Goal: Task Accomplishment & Management: Complete application form

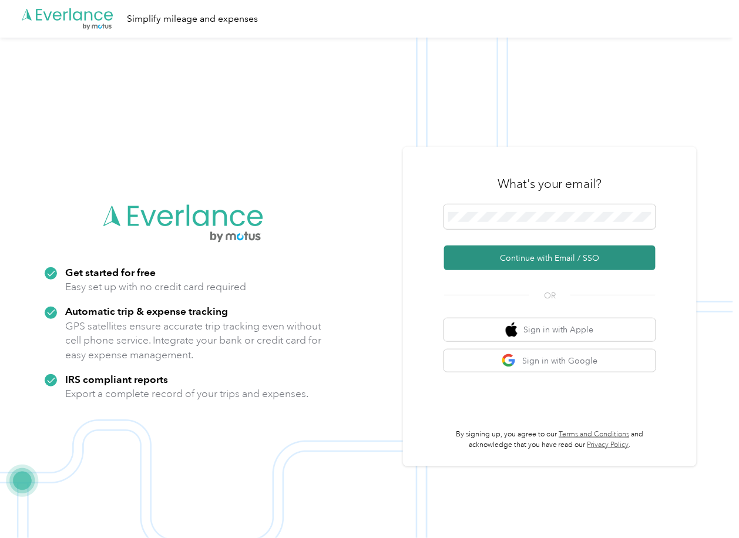
click at [481, 253] on button "Continue with Email / SSO" at bounding box center [550, 258] width 212 height 25
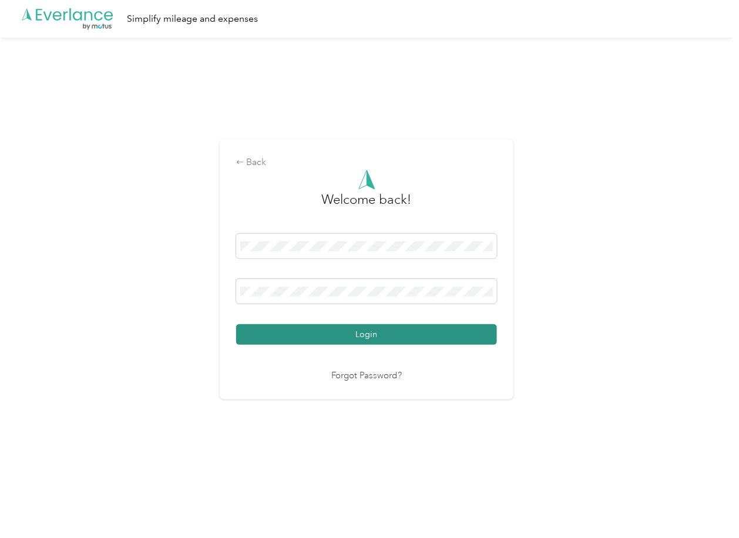
click at [289, 330] on button "Login" at bounding box center [366, 334] width 261 height 21
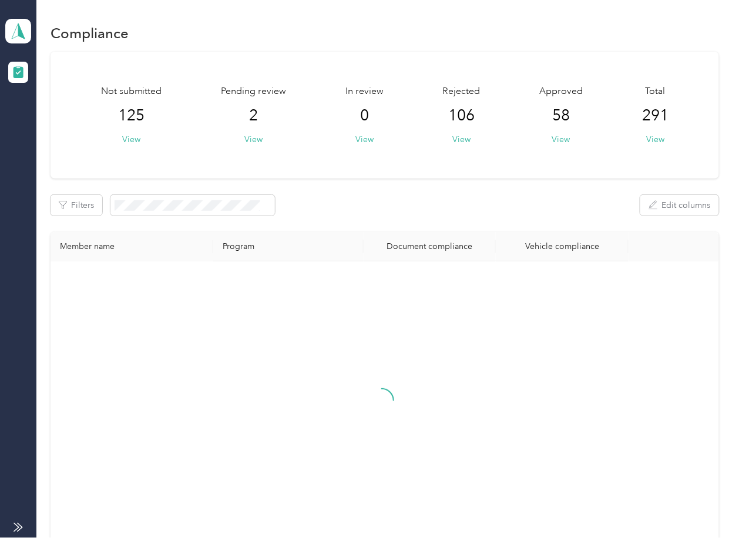
drag, startPoint x: 370, startPoint y: 210, endPoint x: 227, endPoint y: 167, distance: 149.3
click at [370, 210] on div "Filters Edit columns" at bounding box center [385, 205] width 668 height 21
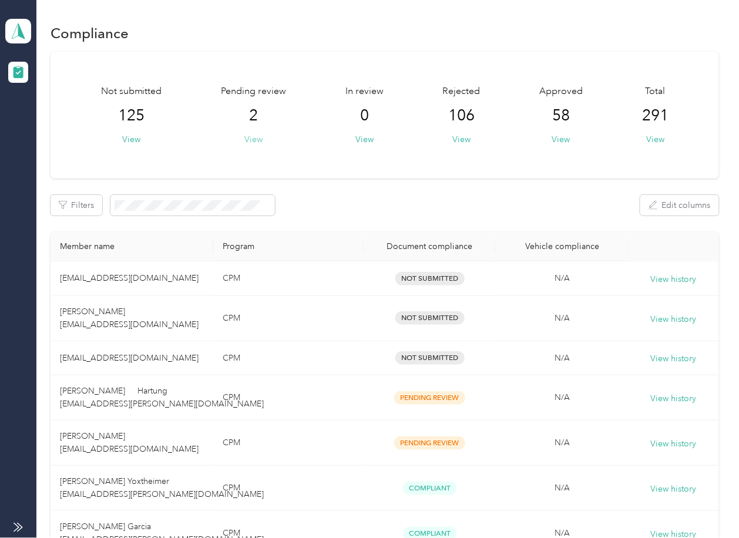
click at [259, 141] on button "View" at bounding box center [253, 139] width 18 height 12
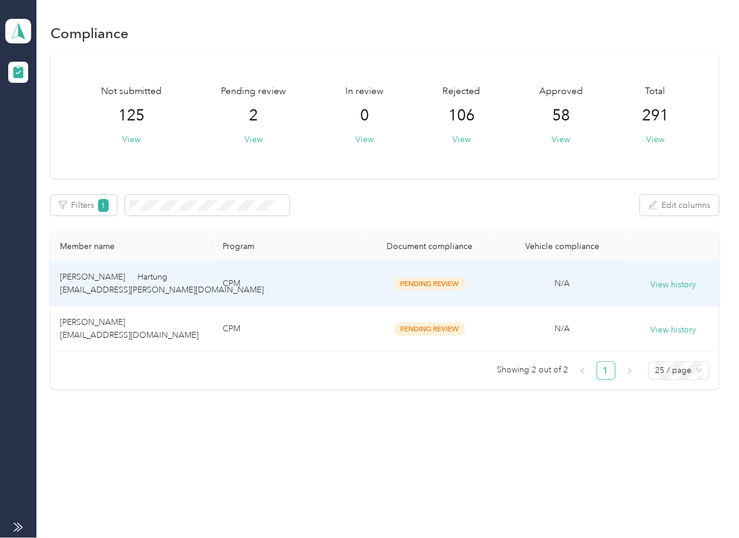
click at [324, 323] on td "CPM" at bounding box center [288, 329] width 150 height 45
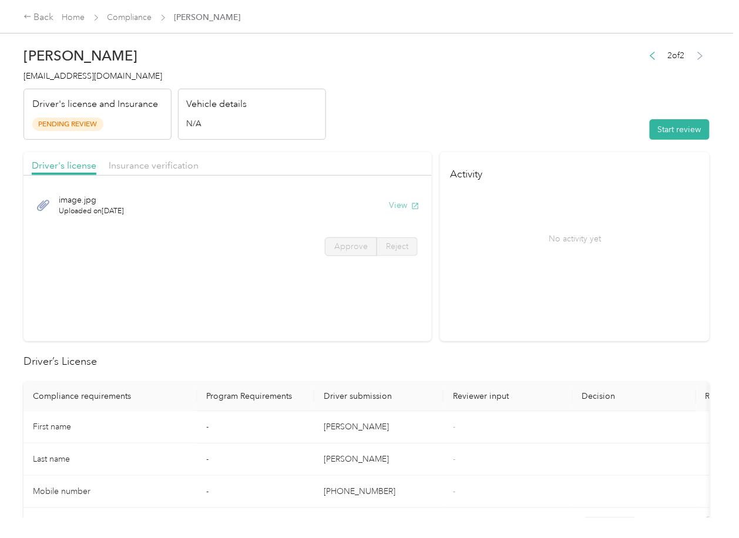
click at [393, 204] on button "View" at bounding box center [404, 205] width 31 height 12
drag, startPoint x: 329, startPoint y: 160, endPoint x: 163, endPoint y: 160, distance: 166.3
click at [329, 160] on div "Driver's license Insurance verification" at bounding box center [228, 164] width 408 height 24
click at [152, 160] on span "Insurance verification" at bounding box center [154, 165] width 90 height 11
click at [152, 163] on span "Insurance verification" at bounding box center [154, 165] width 90 height 11
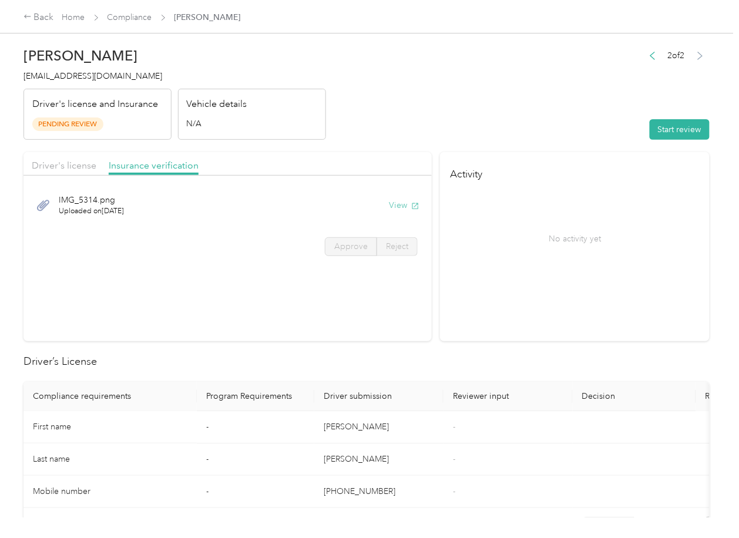
click at [399, 206] on button "View" at bounding box center [404, 205] width 31 height 12
drag, startPoint x: 672, startPoint y: 130, endPoint x: 648, endPoint y: 153, distance: 33.7
click at [672, 130] on button "Start review" at bounding box center [680, 129] width 60 height 21
click at [73, 166] on span "Driver's license" at bounding box center [64, 165] width 65 height 11
click at [73, 170] on span "Driver's license" at bounding box center [64, 165] width 65 height 11
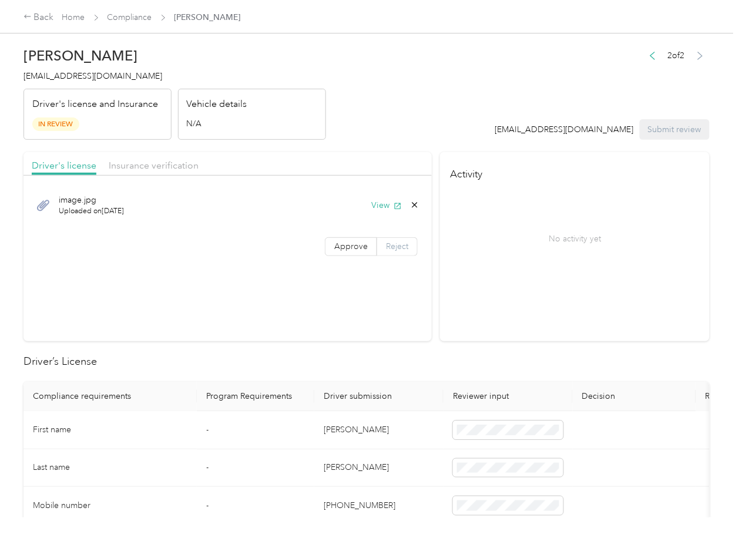
click at [377, 244] on label "Reject" at bounding box center [397, 246] width 41 height 19
click at [337, 244] on span "Approve" at bounding box center [351, 247] width 34 height 10
click at [119, 157] on div "Driver's license Insurance verification" at bounding box center [228, 164] width 408 height 24
click at [140, 166] on span "Insurance verification" at bounding box center [154, 165] width 90 height 11
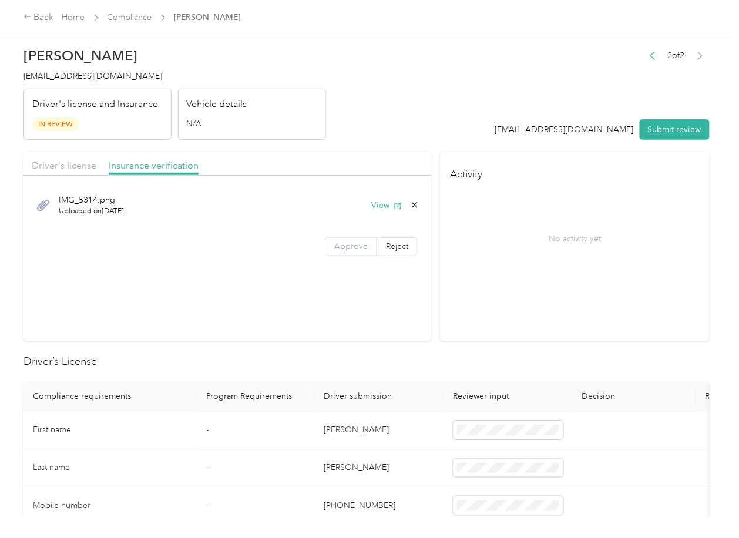
click at [350, 245] on span "Approve" at bounding box center [351, 247] width 34 height 10
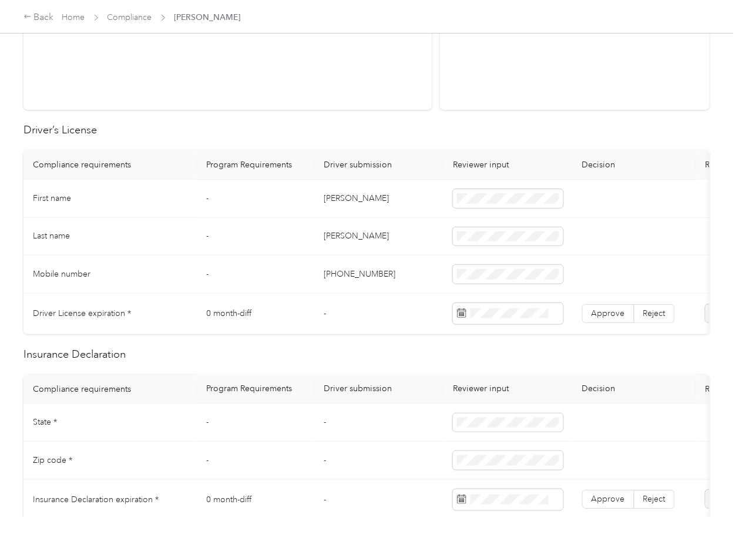
scroll to position [235, 0]
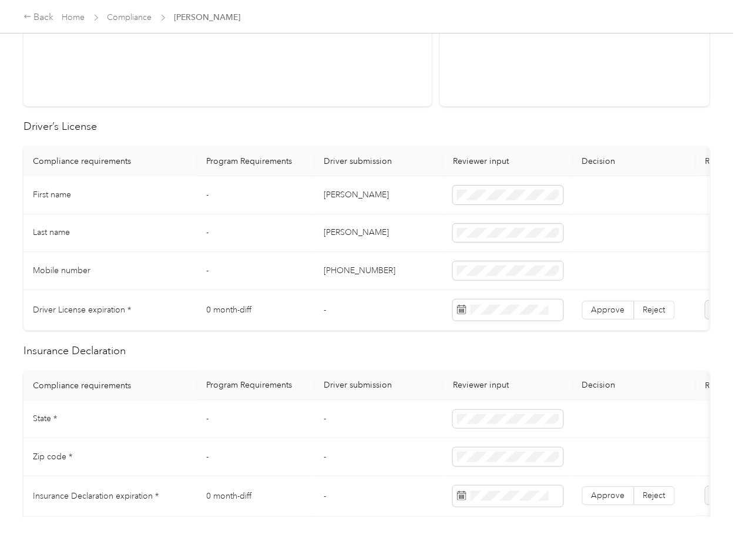
click at [330, 198] on td "[PERSON_NAME]" at bounding box center [378, 195] width 129 height 38
copy td "[PERSON_NAME]"
click at [602, 306] on span "Approve" at bounding box center [609, 310] width 34 height 10
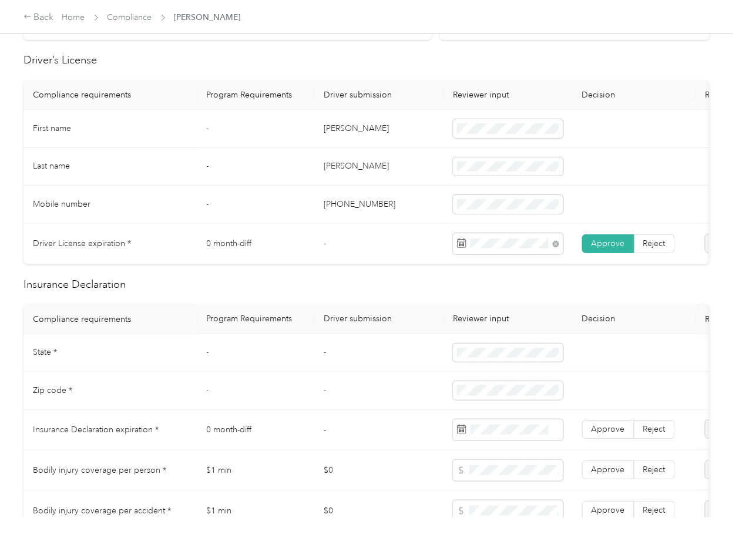
scroll to position [391, 0]
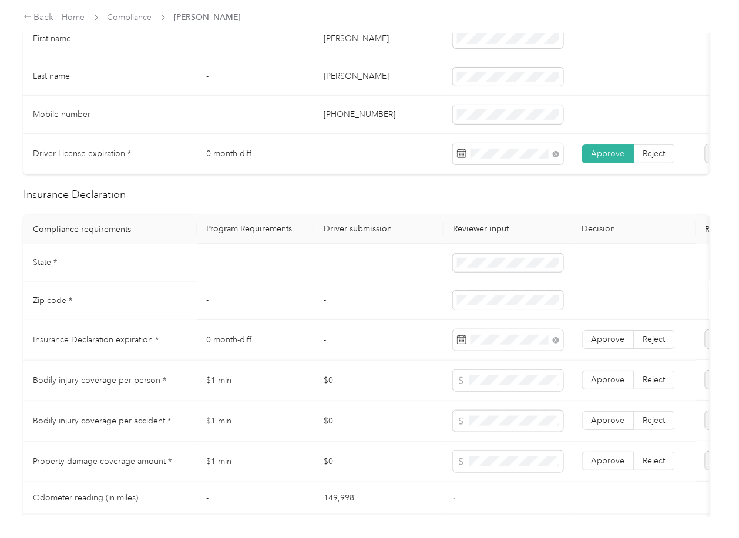
click at [334, 320] on td "-" at bounding box center [378, 301] width 129 height 38
click at [613, 345] on span "Approve" at bounding box center [609, 340] width 34 height 10
click at [491, 384] on span at bounding box center [508, 380] width 110 height 21
click at [613, 467] on span "Approve" at bounding box center [609, 462] width 34 height 10
drag, startPoint x: 606, startPoint y: 431, endPoint x: 606, endPoint y: 414, distance: 17.0
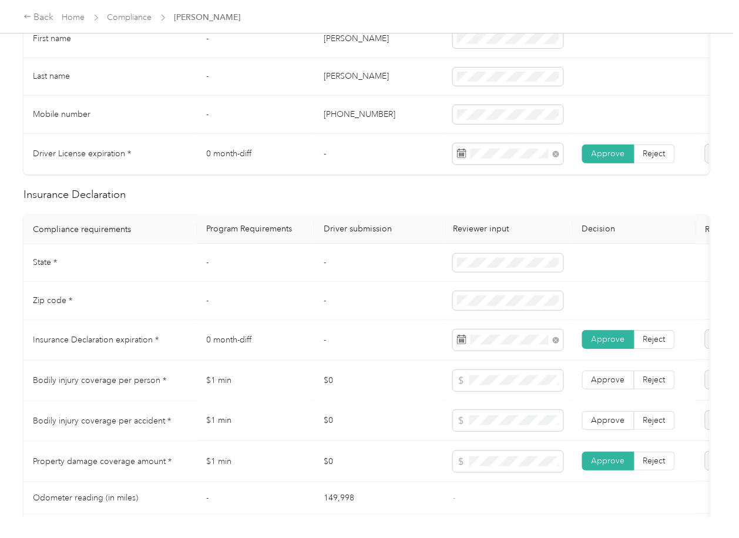
click at [606, 426] on span "Approve" at bounding box center [609, 421] width 34 height 10
click at [609, 386] on span "Approve" at bounding box center [609, 381] width 34 height 10
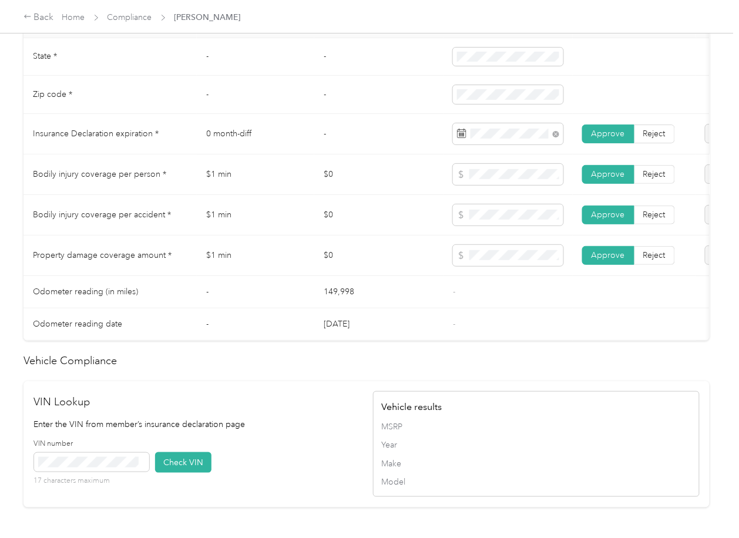
scroll to position [783, 0]
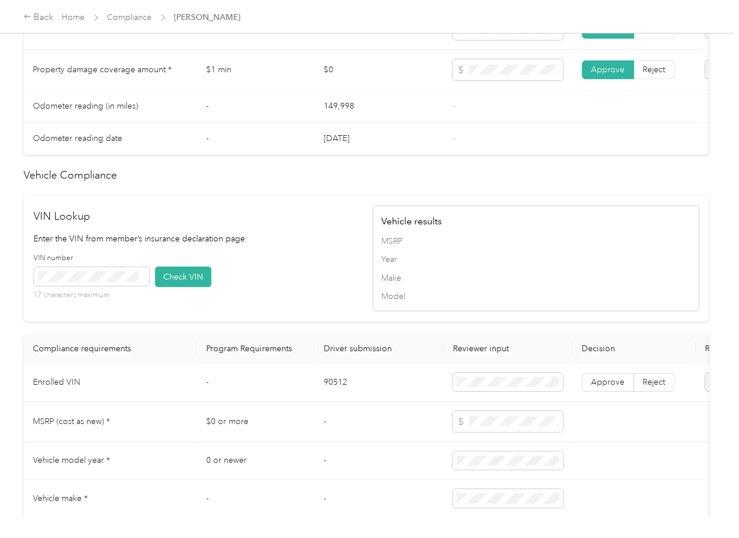
click at [340, 402] on td "90512" at bounding box center [378, 383] width 129 height 38
click at [339, 402] on td "90512" at bounding box center [378, 383] width 129 height 38
copy td "90512"
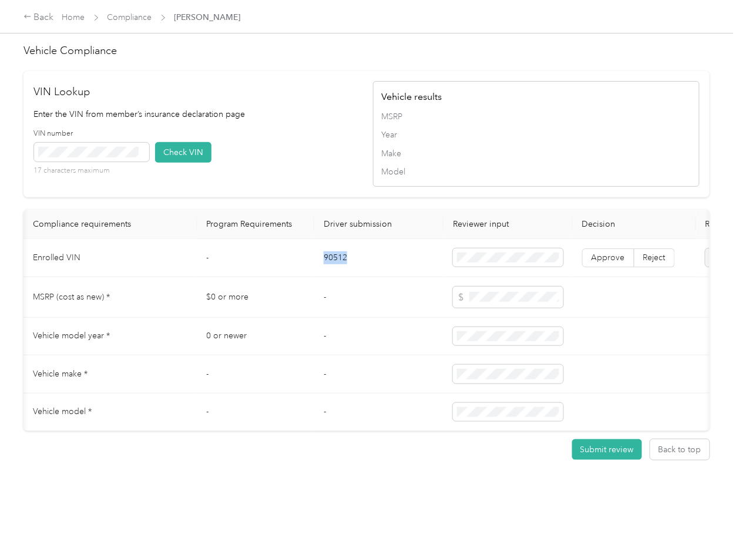
scroll to position [0, 147]
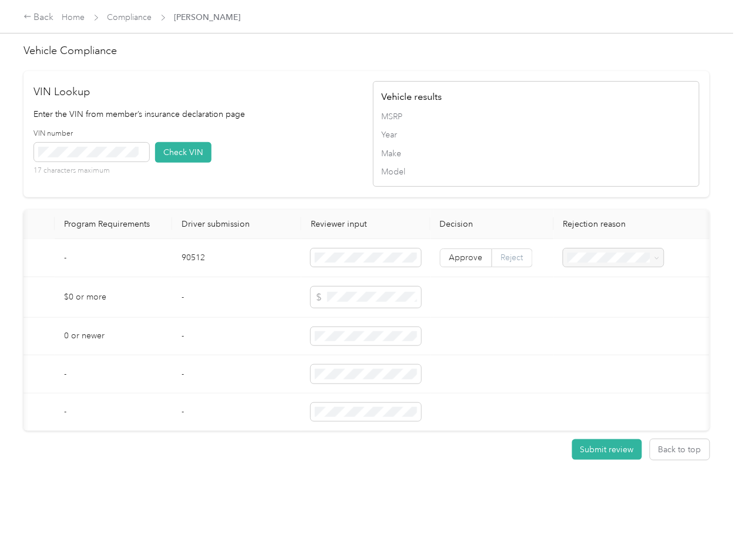
click at [501, 253] on span "Reject" at bounding box center [512, 258] width 22 height 10
click at [590, 264] on span "Vehicle VIN missing from uploaded Insurance Policy doc" at bounding box center [605, 267] width 76 height 35
click at [297, 289] on tbody "Enrolled VIN - 90512 Approve Reject MSRP (cost as new) * $0 or more - Vehicle m…" at bounding box center [295, 335] width 829 height 193
drag, startPoint x: 185, startPoint y: 337, endPoint x: 252, endPoint y: 384, distance: 82.7
click at [185, 356] on td "-" at bounding box center [236, 375] width 129 height 38
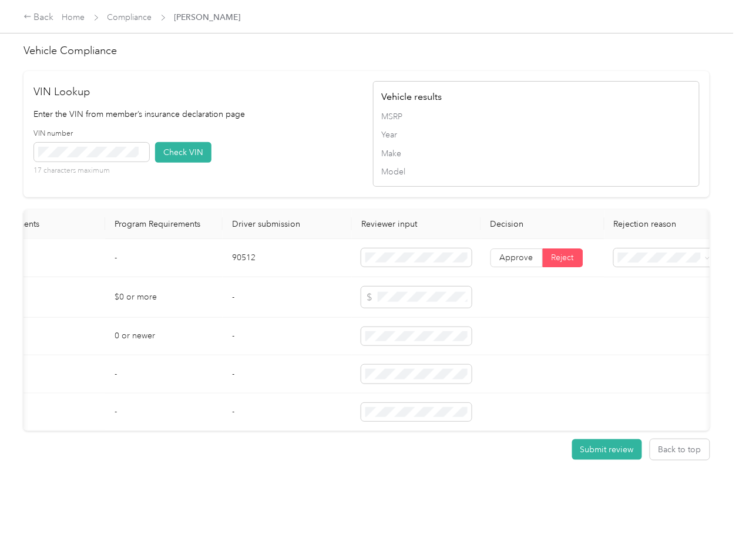
scroll to position [0, 88]
click at [240, 356] on td "-" at bounding box center [291, 375] width 129 height 38
click at [276, 210] on th "Driver submission" at bounding box center [291, 224] width 129 height 29
click at [312, 210] on th "Driver submission" at bounding box center [291, 224] width 129 height 29
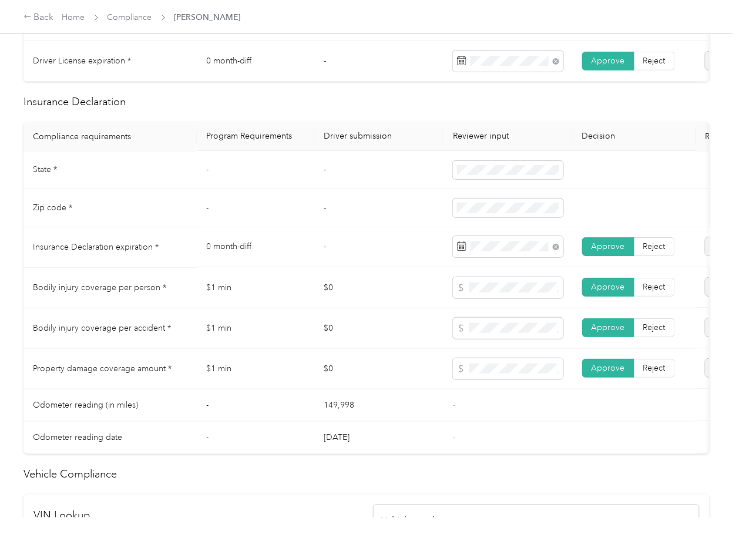
scroll to position [0, 0]
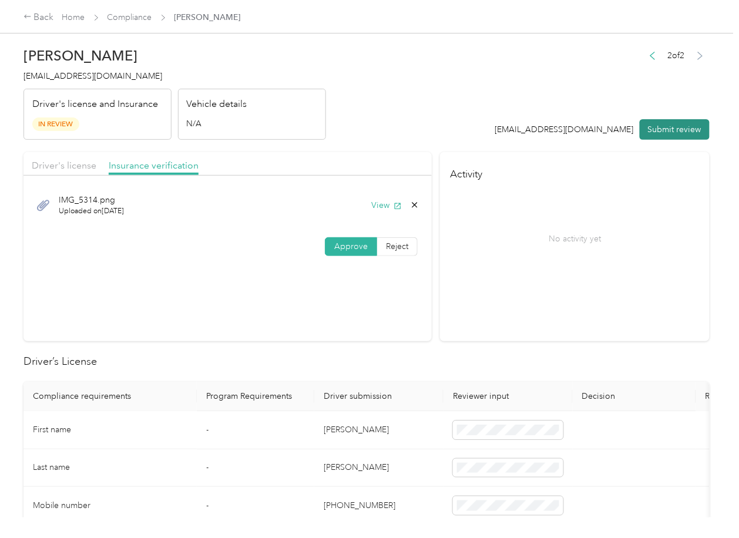
click at [646, 131] on button "Submit review" at bounding box center [675, 129] width 70 height 21
click at [63, 75] on span "[EMAIL_ADDRESS][DOMAIN_NAME]" at bounding box center [93, 76] width 139 height 10
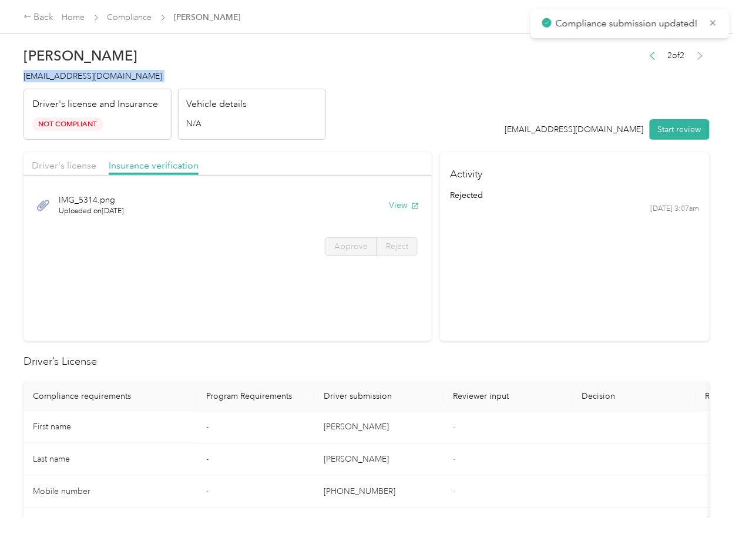
copy span "[EMAIL_ADDRESS][DOMAIN_NAME]"
click at [333, 321] on section "Driver's license Insurance verification IMG_5314.png Uploaded on [DATE] View Ap…" at bounding box center [228, 246] width 408 height 189
click at [127, 17] on link "Compliance" at bounding box center [130, 17] width 45 height 10
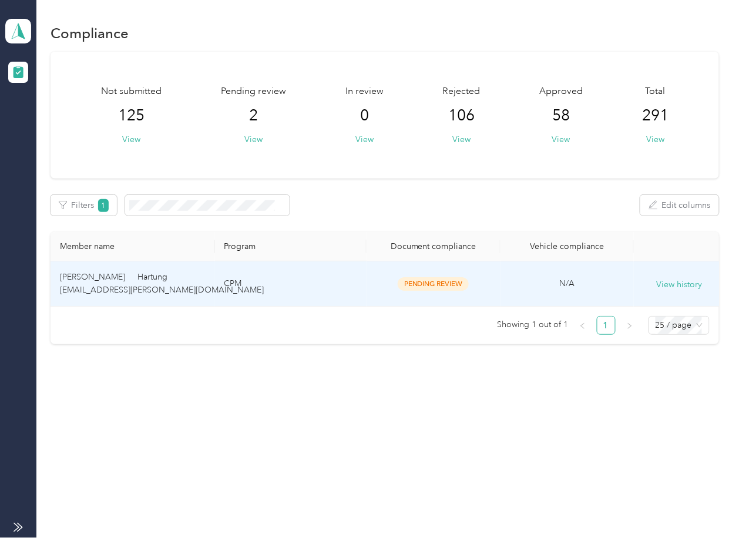
click at [138, 276] on td "[PERSON_NAME] Hartung [EMAIL_ADDRESS][PERSON_NAME][DOMAIN_NAME]" at bounding box center [133, 284] width 164 height 45
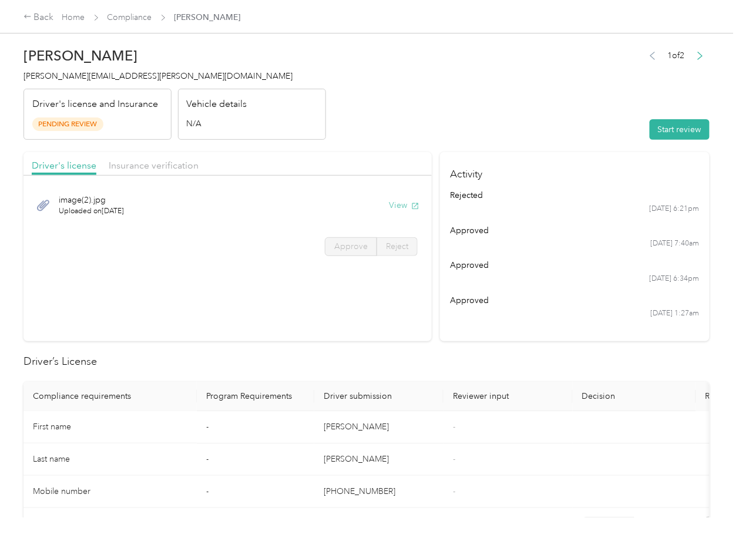
click at [407, 203] on button "View" at bounding box center [404, 205] width 31 height 12
drag, startPoint x: 361, startPoint y: 143, endPoint x: 211, endPoint y: 169, distance: 152.0
click at [157, 172] on div "Insurance verification" at bounding box center [154, 166] width 90 height 15
click at [146, 168] on span "Insurance verification" at bounding box center [154, 165] width 90 height 11
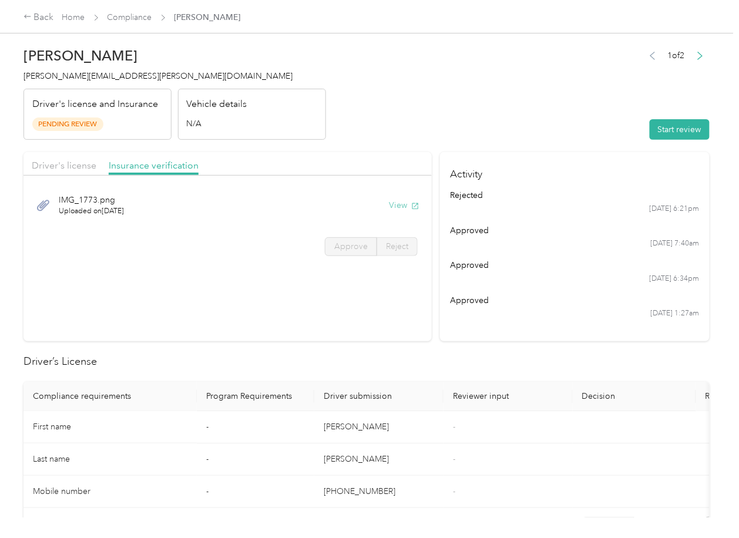
click at [404, 205] on button "View" at bounding box center [404, 205] width 31 height 12
click at [670, 129] on button "Start review" at bounding box center [680, 129] width 60 height 21
click at [74, 167] on span "Driver's license" at bounding box center [64, 165] width 65 height 11
click at [67, 165] on span "Driver's license" at bounding box center [64, 165] width 65 height 11
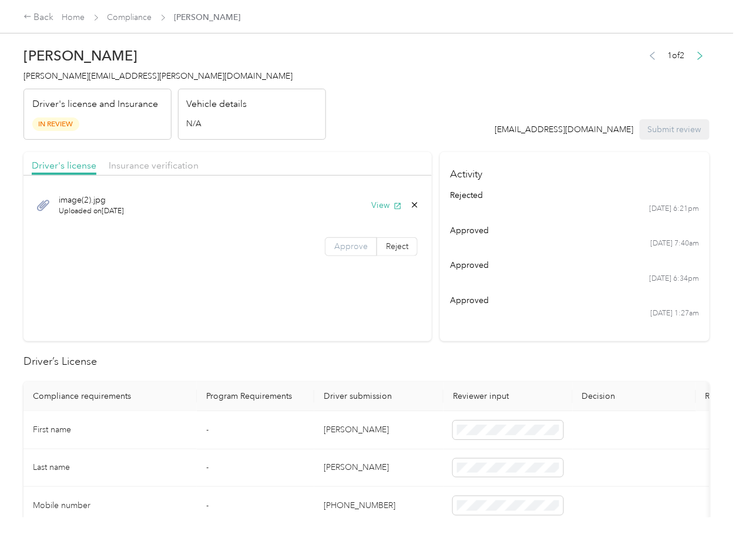
click at [351, 238] on label "Approve" at bounding box center [351, 246] width 52 height 19
click at [339, 247] on span "Approve" at bounding box center [351, 247] width 34 height 10
click at [143, 158] on div "Driver's license Insurance verification" at bounding box center [228, 164] width 408 height 24
click at [133, 163] on span "Insurance verification" at bounding box center [154, 165] width 90 height 11
click at [140, 165] on span "Insurance verification" at bounding box center [154, 165] width 90 height 11
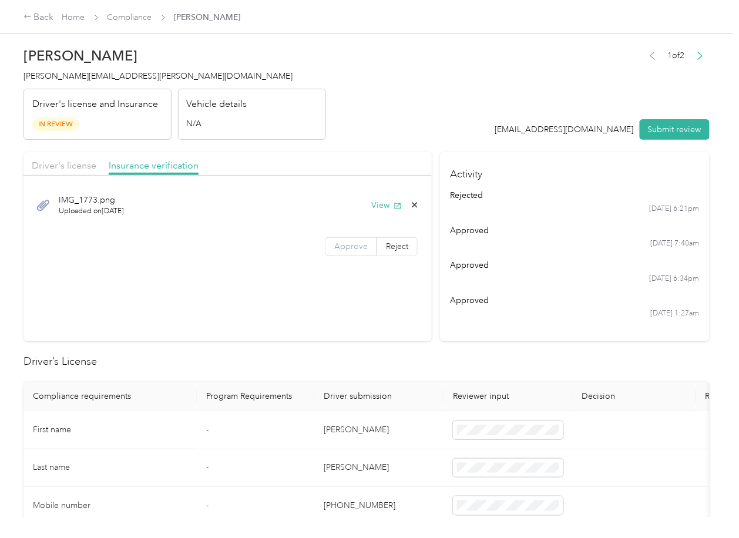
click at [337, 244] on span "Approve" at bounding box center [351, 247] width 34 height 10
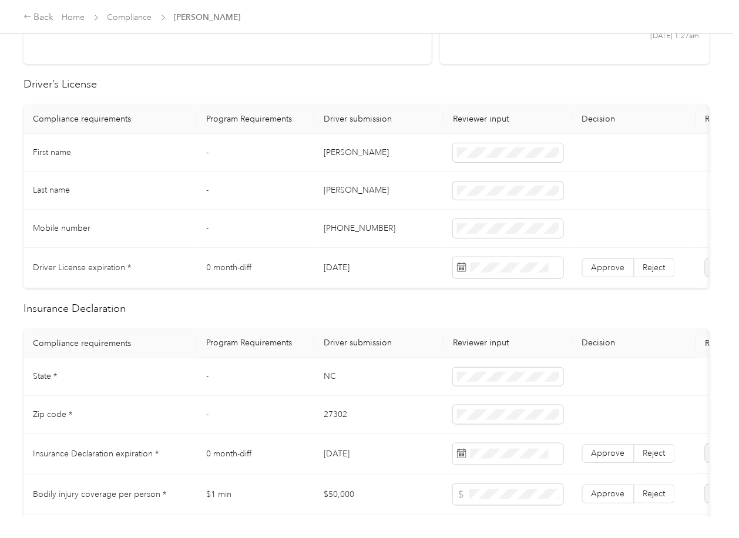
scroll to position [313, 0]
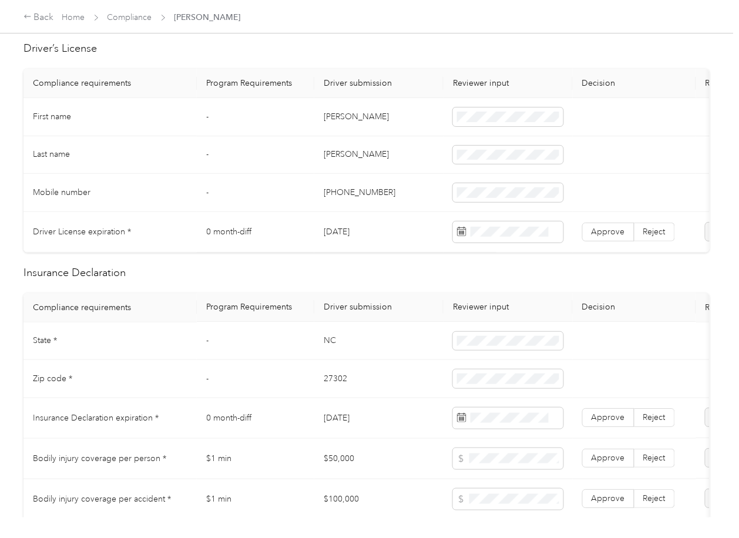
click at [339, 236] on td "[DATE]" at bounding box center [378, 232] width 129 height 41
copy td "[DATE]"
click at [612, 235] on span "Approve" at bounding box center [609, 232] width 34 height 10
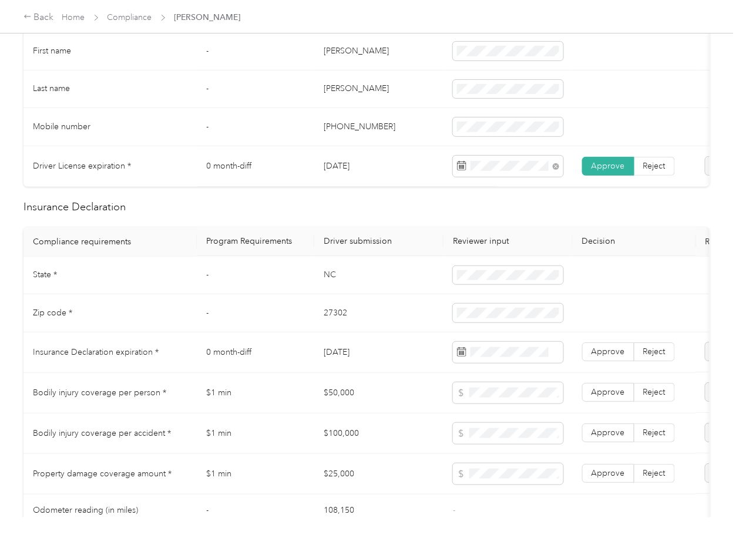
scroll to position [470, 0]
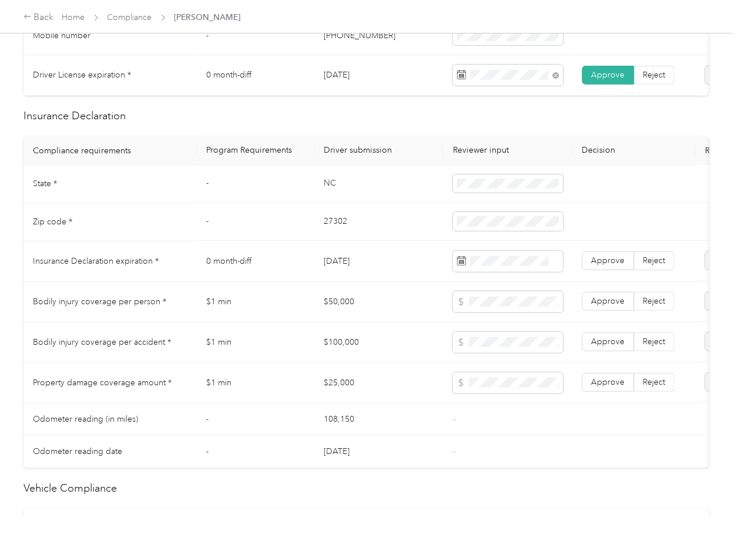
click at [326, 196] on td "NC" at bounding box center [378, 185] width 129 height 38
copy td "NC"
click at [364, 237] on td "27302" at bounding box center [378, 222] width 129 height 38
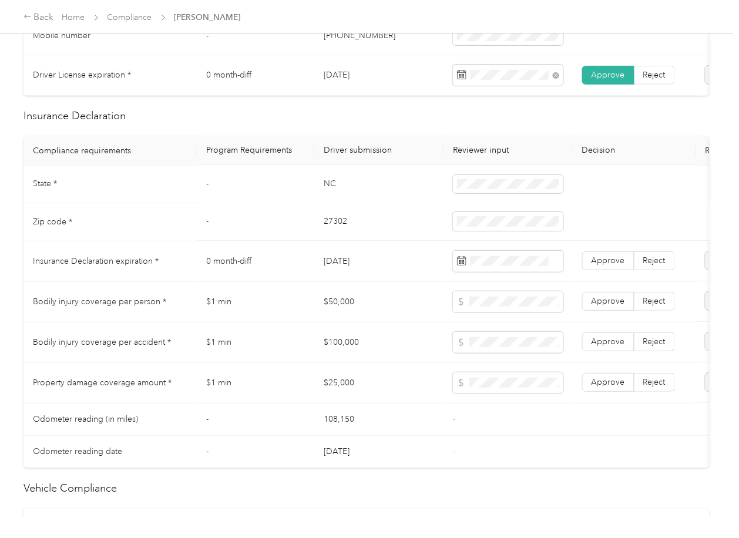
click at [364, 237] on td "27302" at bounding box center [378, 222] width 129 height 38
copy td "27302"
click at [363, 270] on td "[DATE]" at bounding box center [378, 262] width 129 height 41
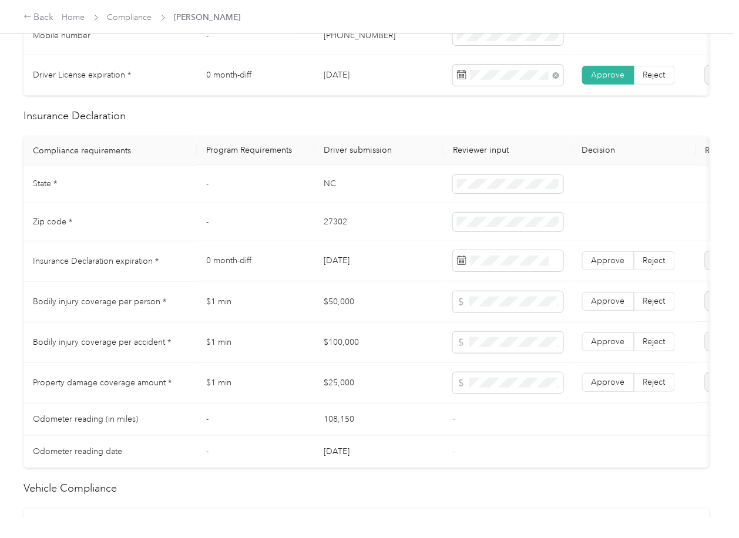
click at [363, 270] on td "[DATE]" at bounding box center [378, 262] width 129 height 41
click at [364, 270] on td "[DATE]" at bounding box center [378, 262] width 129 height 41
copy td "[DATE]"
click at [645, 266] on span "Reject" at bounding box center [655, 261] width 22 height 10
click at [608, 266] on span "Approve" at bounding box center [609, 261] width 34 height 10
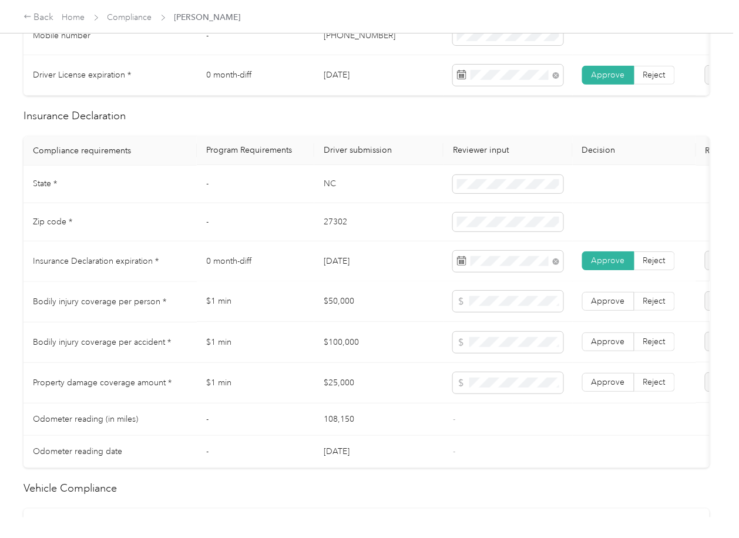
click at [259, 323] on td "$1 min" at bounding box center [256, 302] width 118 height 41
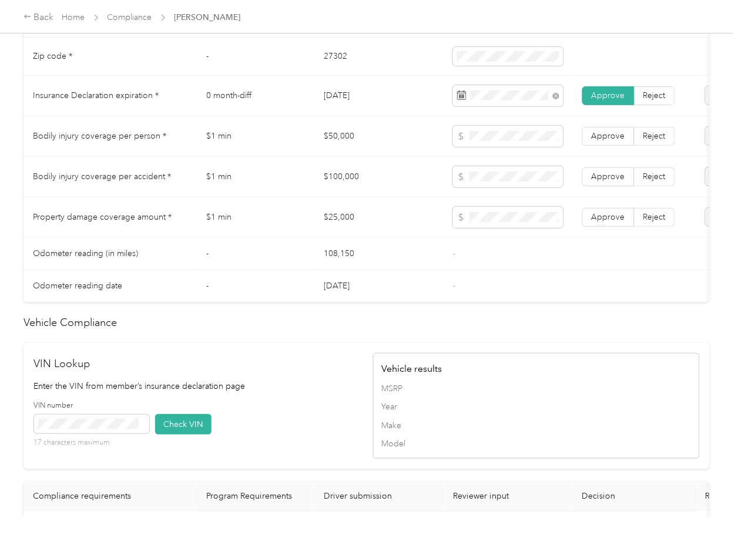
scroll to position [940, 0]
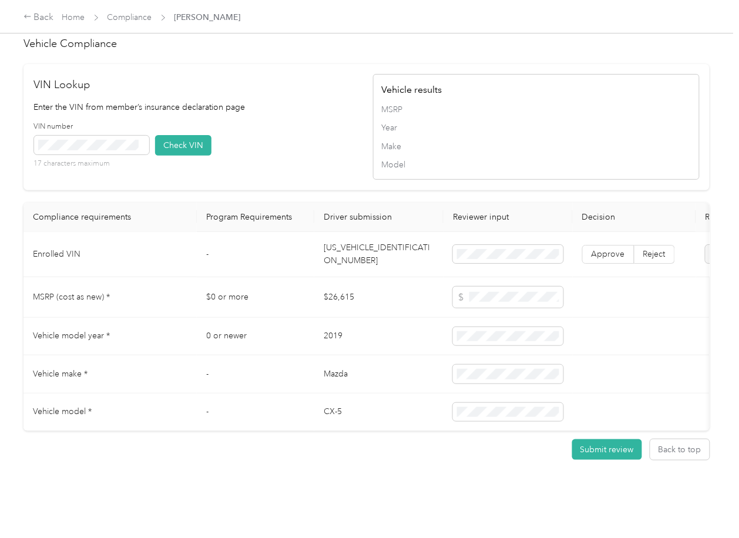
click at [364, 248] on td "[US_VEHICLE_IDENTIFICATION_NUMBER]" at bounding box center [378, 254] width 129 height 45
copy td "[US_VEHICLE_IDENTIFICATION_NUMBER]"
click at [265, 122] on div "VIN number 17 characters maximum Check VIN" at bounding box center [197, 150] width 327 height 56
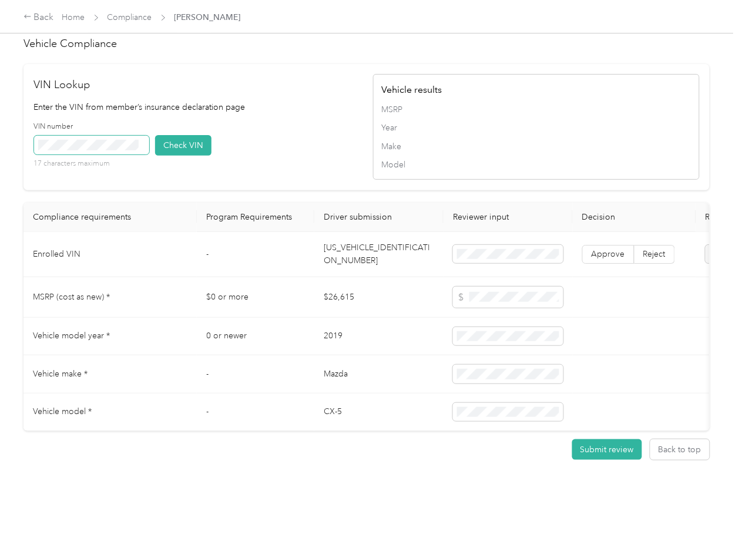
click at [123, 148] on span at bounding box center [91, 145] width 115 height 19
click at [177, 142] on button "Check VIN" at bounding box center [183, 145] width 56 height 21
click at [606, 249] on span "Approve" at bounding box center [609, 254] width 34 height 10
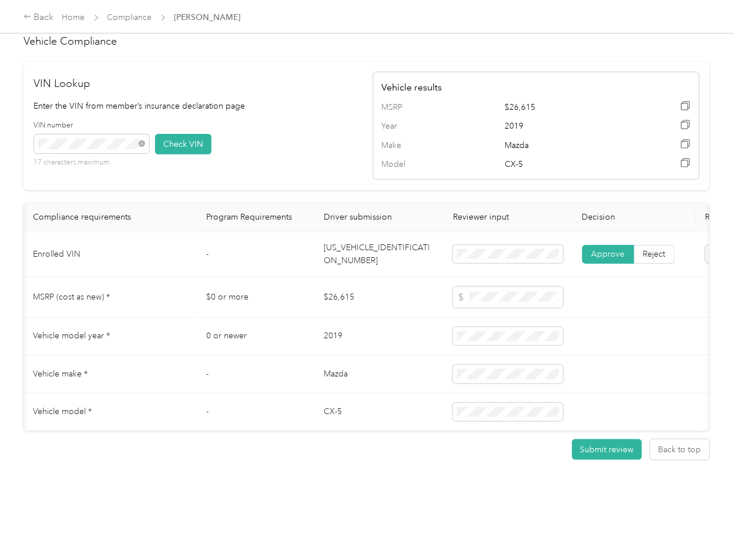
scroll to position [0, 147]
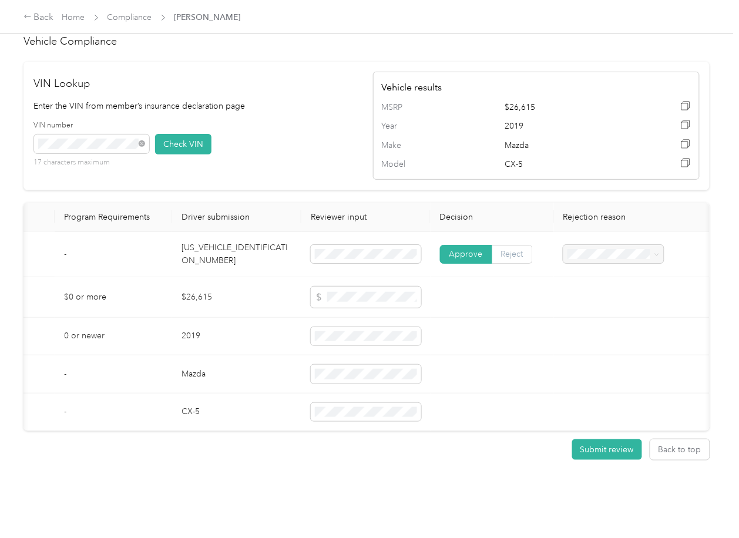
click at [524, 254] on label "Reject" at bounding box center [513, 254] width 41 height 19
click at [599, 278] on div "Vehicle VIN missing from uploaded Insurance Policy doc" at bounding box center [609, 284] width 84 height 37
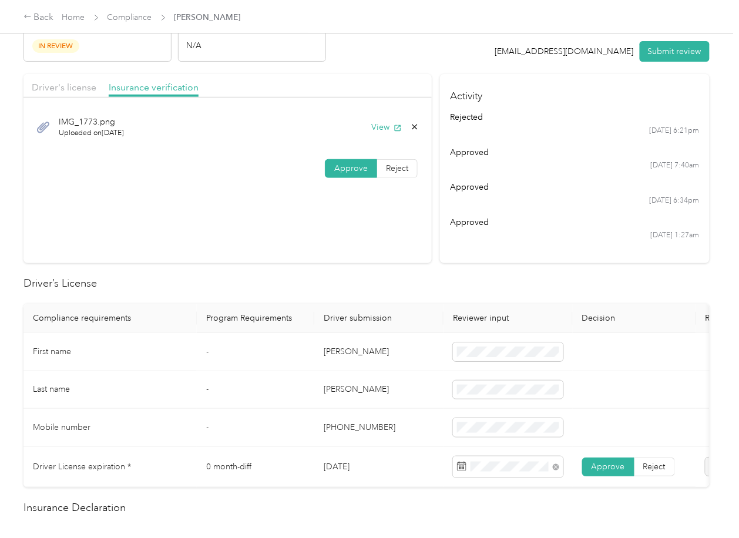
scroll to position [0, 0]
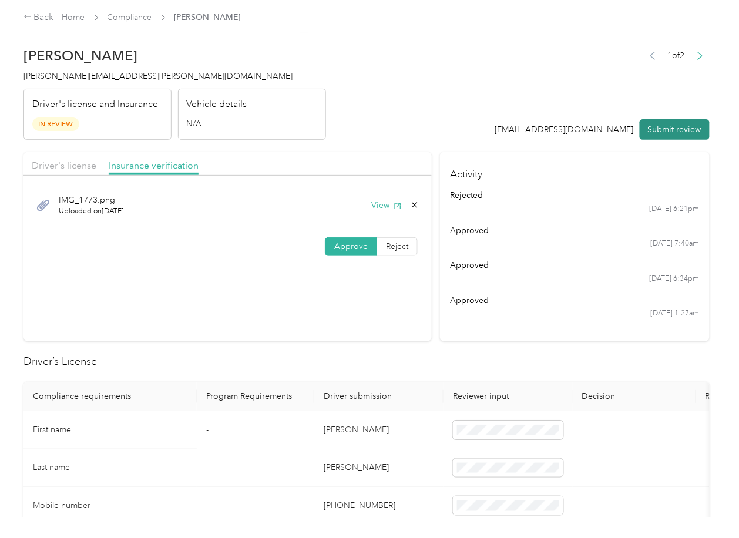
click at [678, 126] on button "Submit review" at bounding box center [675, 129] width 70 height 21
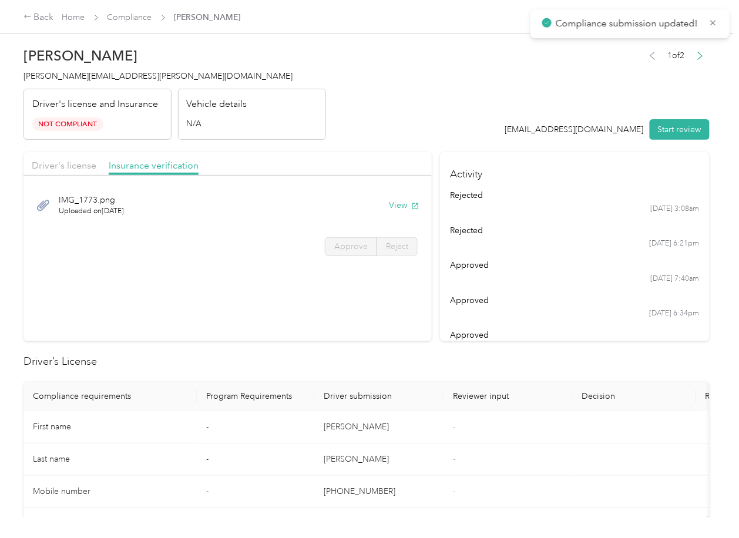
click at [85, 76] on span "[PERSON_NAME][EMAIL_ADDRESS][PERSON_NAME][DOMAIN_NAME]" at bounding box center [158, 76] width 269 height 10
copy span "[PERSON_NAME][EMAIL_ADDRESS][PERSON_NAME][DOMAIN_NAME]"
click at [350, 328] on section "Driver's license Insurance verification IMG_1773.png Uploaded on [DATE] View Ap…" at bounding box center [228, 246] width 408 height 189
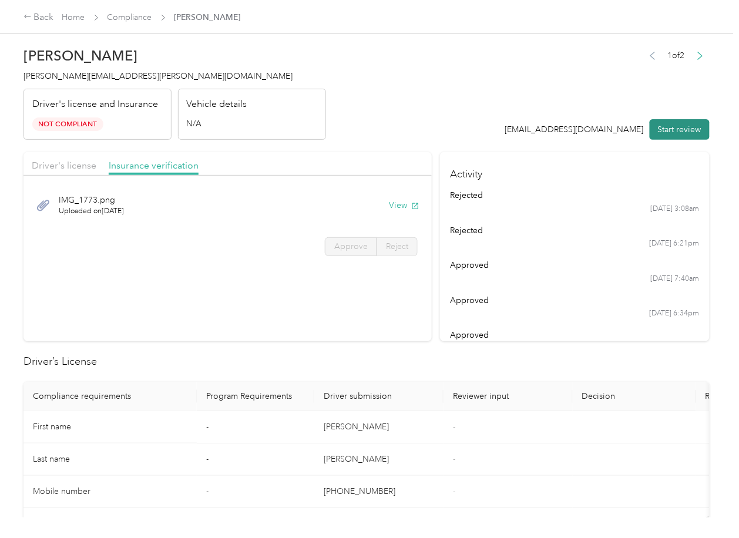
click at [659, 138] on button "Start review" at bounding box center [680, 129] width 60 height 21
click at [65, 166] on span "Driver's license" at bounding box center [64, 165] width 65 height 11
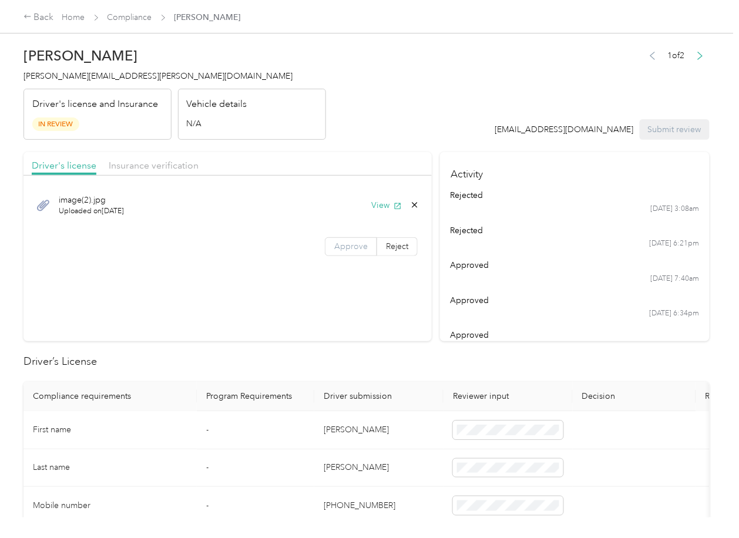
click at [354, 247] on span "Approve" at bounding box center [351, 247] width 34 height 10
click at [176, 169] on span "Insurance verification" at bounding box center [154, 165] width 90 height 11
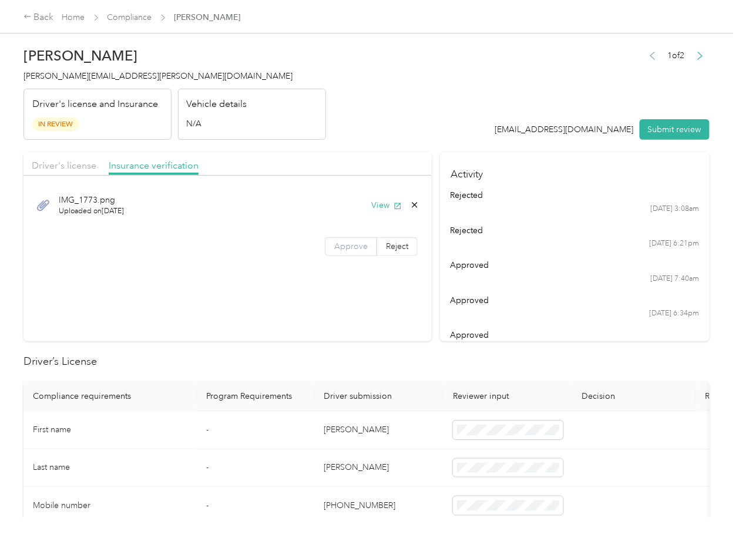
click at [347, 247] on span "Approve" at bounding box center [351, 247] width 34 height 10
click at [65, 161] on span "Driver's license" at bounding box center [64, 165] width 65 height 11
click at [380, 205] on button "View" at bounding box center [386, 205] width 31 height 12
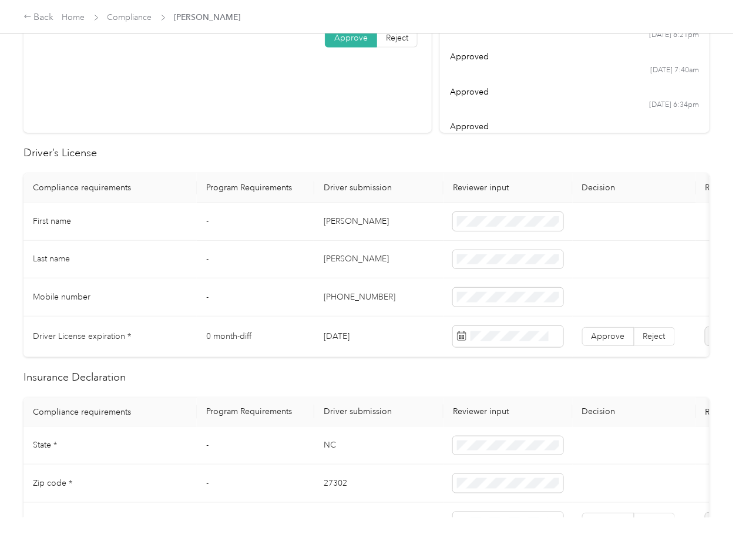
scroll to position [235, 0]
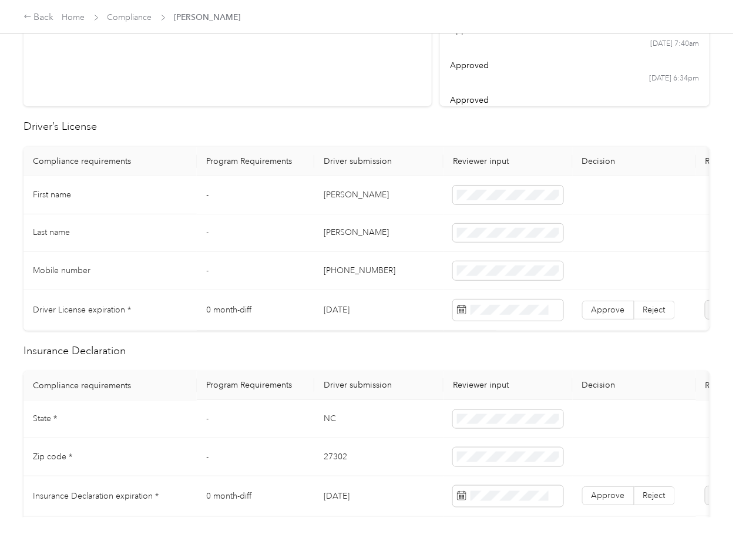
click at [344, 309] on td "[DATE]" at bounding box center [378, 310] width 129 height 41
copy td "[DATE]"
click at [607, 304] on label "Approve" at bounding box center [608, 310] width 52 height 19
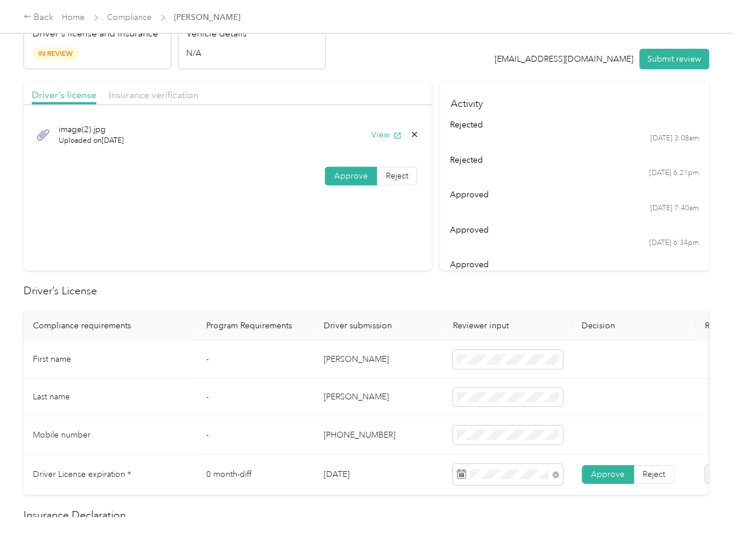
scroll to position [0, 0]
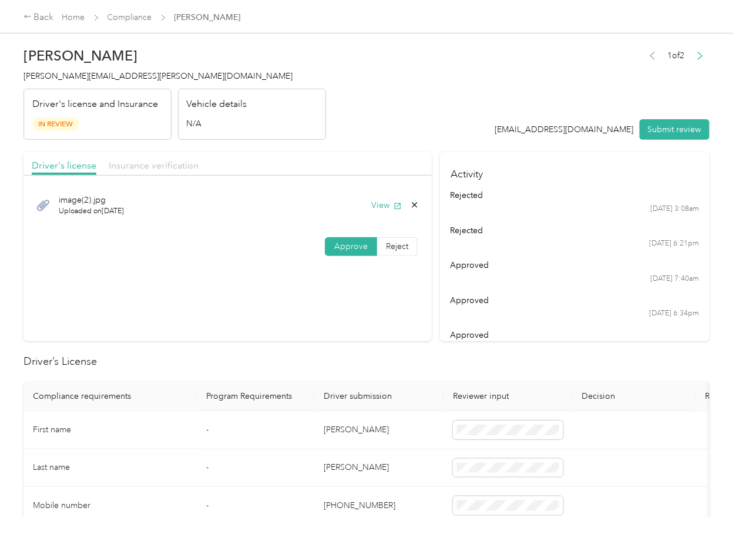
click at [152, 169] on span "Insurance verification" at bounding box center [154, 165] width 90 height 11
click at [384, 207] on button "View" at bounding box center [386, 205] width 31 height 12
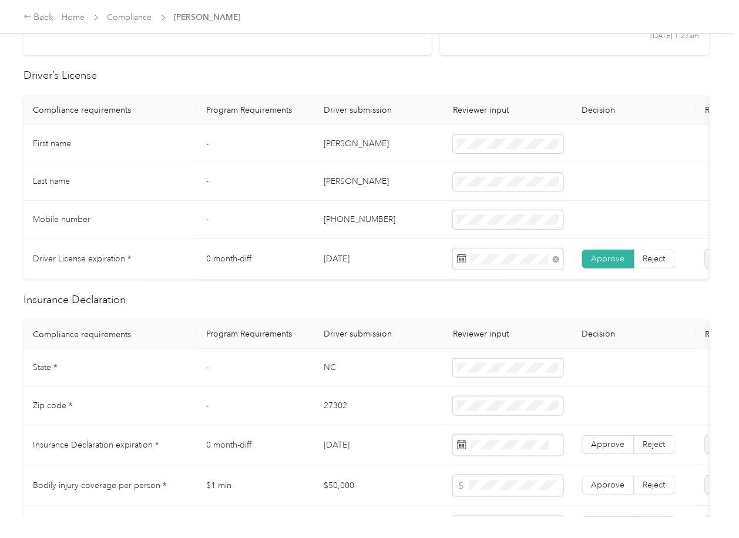
scroll to position [391, 0]
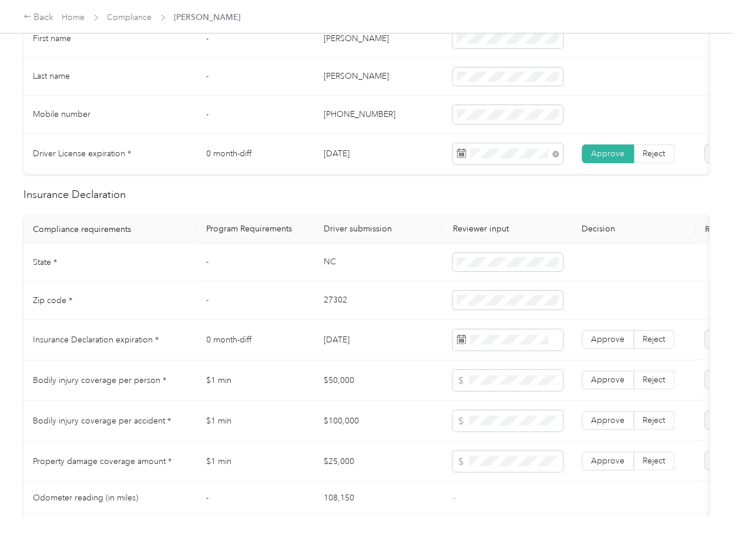
click at [330, 272] on td "NC" at bounding box center [378, 263] width 129 height 38
click at [337, 313] on td "27302" at bounding box center [378, 301] width 129 height 38
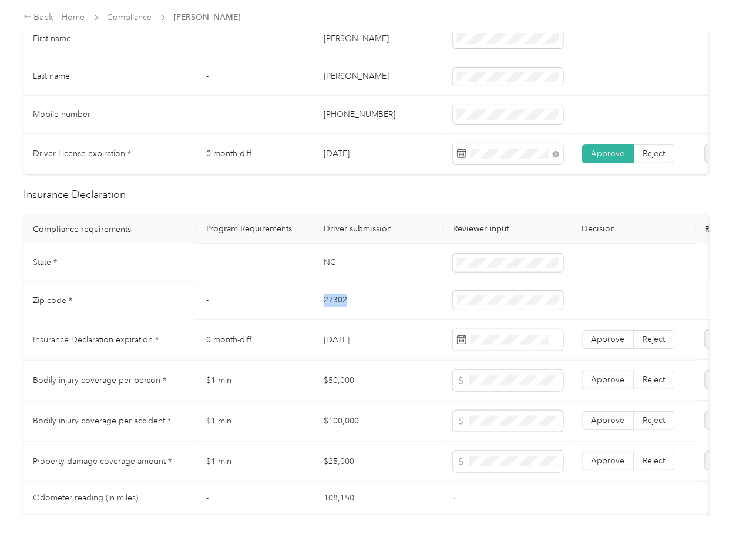
click at [337, 313] on td "27302" at bounding box center [378, 301] width 129 height 38
click at [346, 351] on td "[DATE]" at bounding box center [378, 340] width 129 height 41
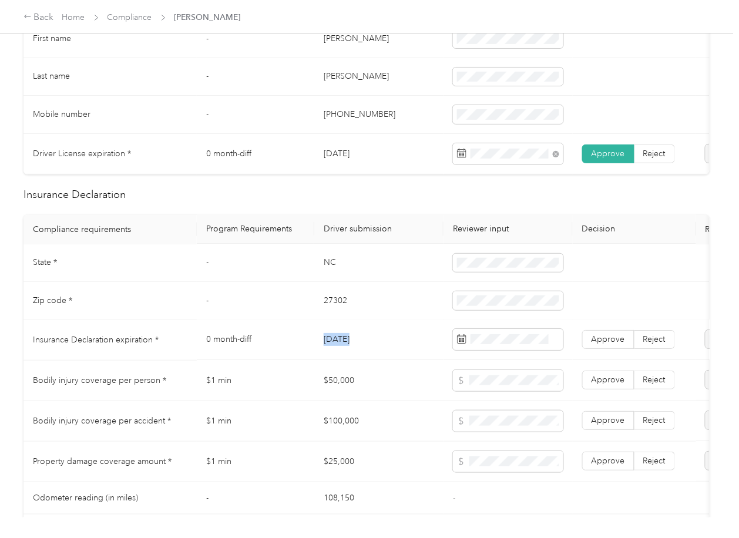
click at [346, 351] on td "[DATE]" at bounding box center [378, 340] width 129 height 41
click at [605, 345] on span "Approve" at bounding box center [609, 340] width 34 height 10
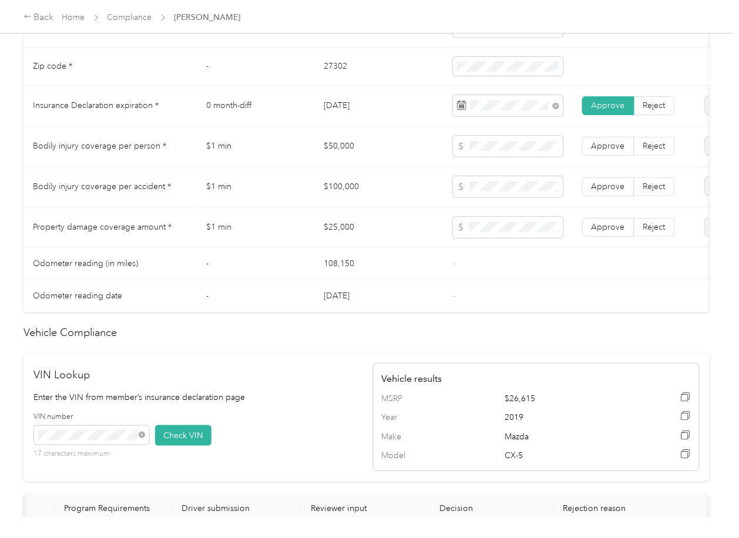
scroll to position [627, 0]
click at [340, 150] on td "$50,000" at bounding box center [378, 146] width 129 height 41
click at [352, 195] on td "$100,000" at bounding box center [378, 186] width 129 height 41
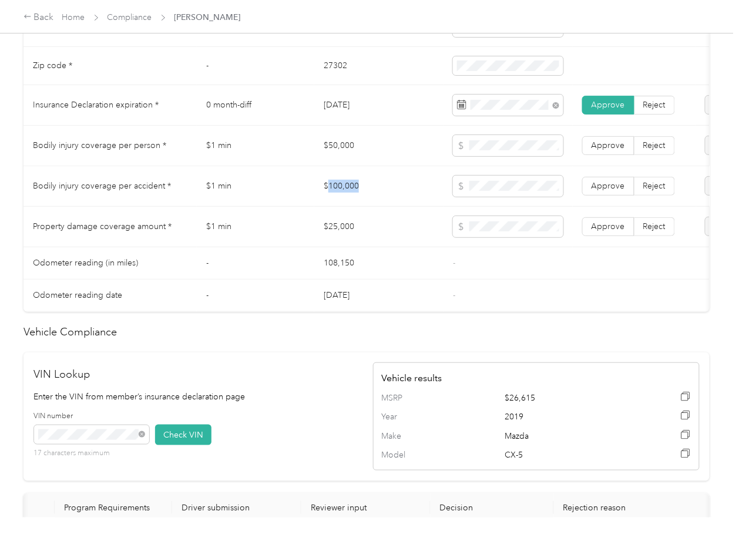
click at [352, 195] on td "$100,000" at bounding box center [378, 186] width 129 height 41
drag, startPoint x: 593, startPoint y: 193, endPoint x: 597, endPoint y: 182, distance: 11.9
click at [594, 191] on span "Approve" at bounding box center [609, 186] width 34 height 10
click at [604, 150] on span "Approve" at bounding box center [609, 145] width 34 height 10
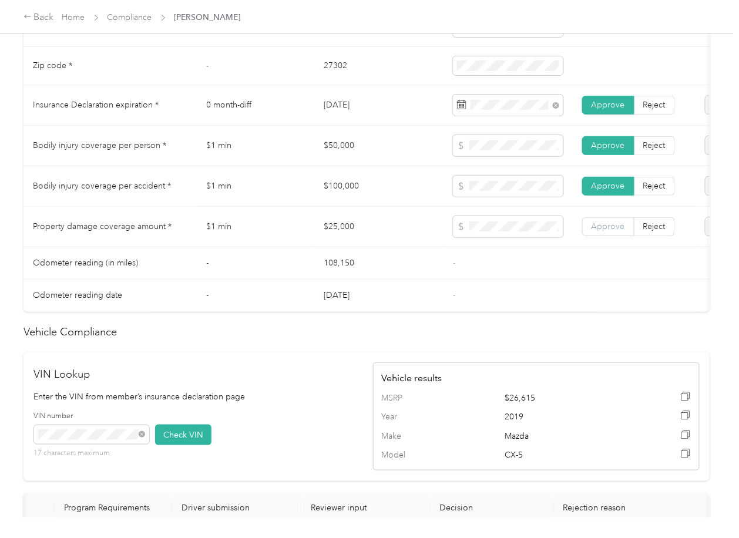
click at [612, 232] on span "Approve" at bounding box center [609, 227] width 34 height 10
click at [180, 145] on td "Bodily injury coverage per person *" at bounding box center [110, 146] width 173 height 41
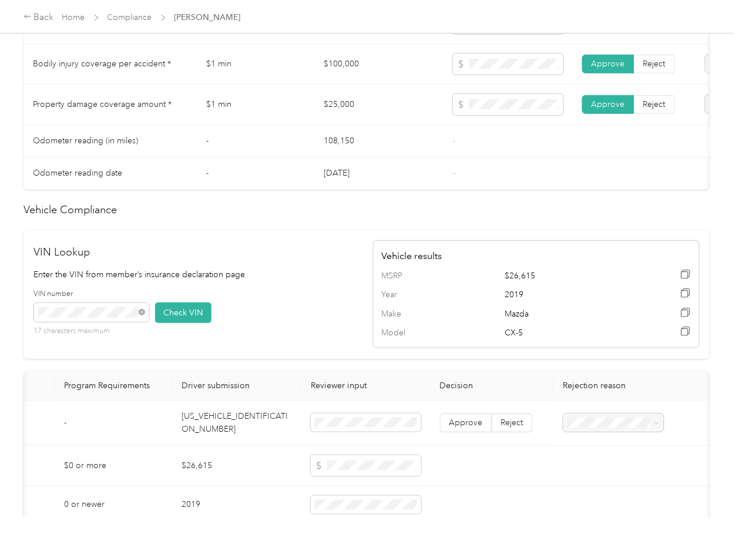
scroll to position [862, 0]
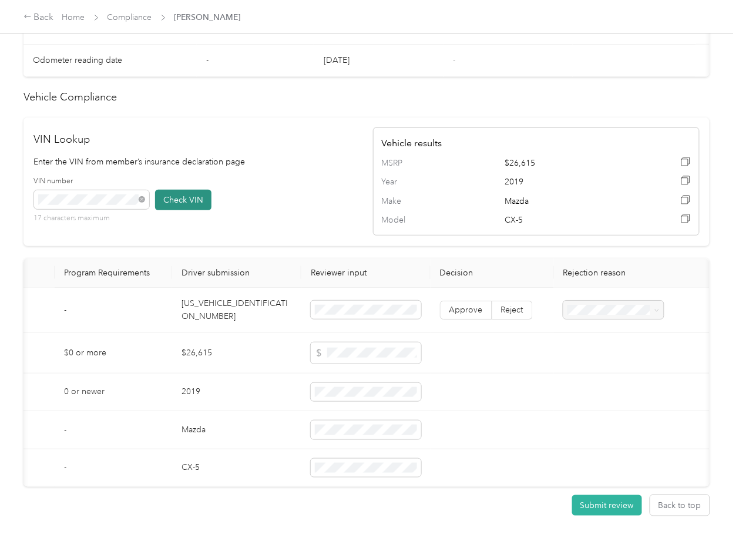
click at [193, 210] on button "Check VIN" at bounding box center [183, 200] width 56 height 21
click at [467, 315] on span "Approve" at bounding box center [467, 310] width 34 height 10
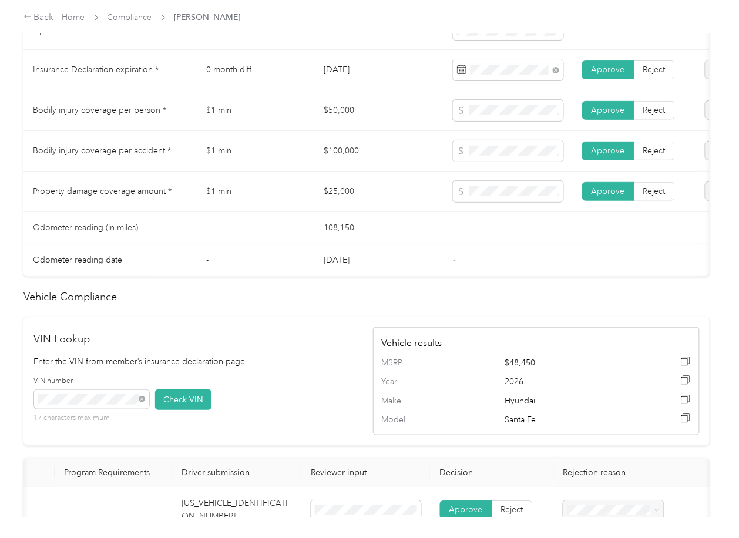
scroll to position [627, 0]
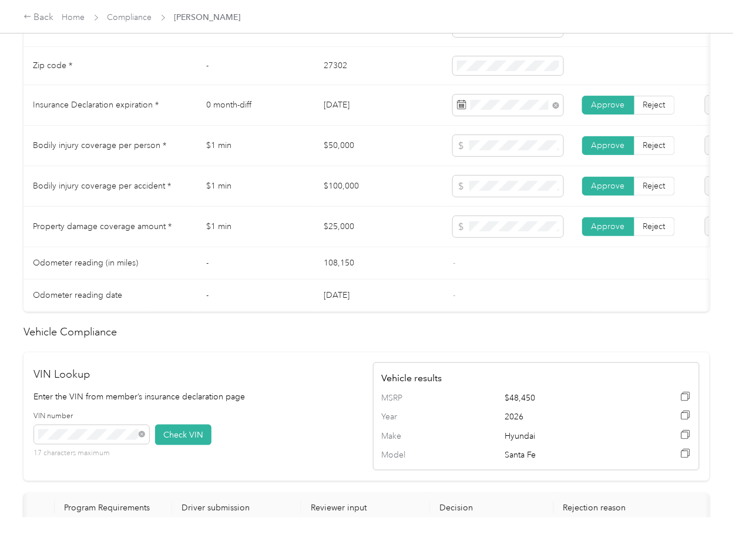
click at [401, 268] on td "108,150" at bounding box center [378, 263] width 129 height 32
click at [376, 198] on td "$100,000" at bounding box center [378, 186] width 129 height 41
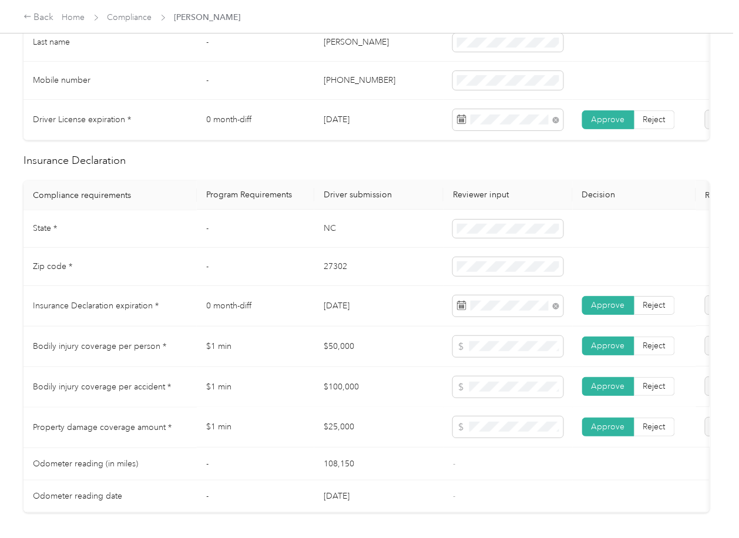
scroll to position [0, 0]
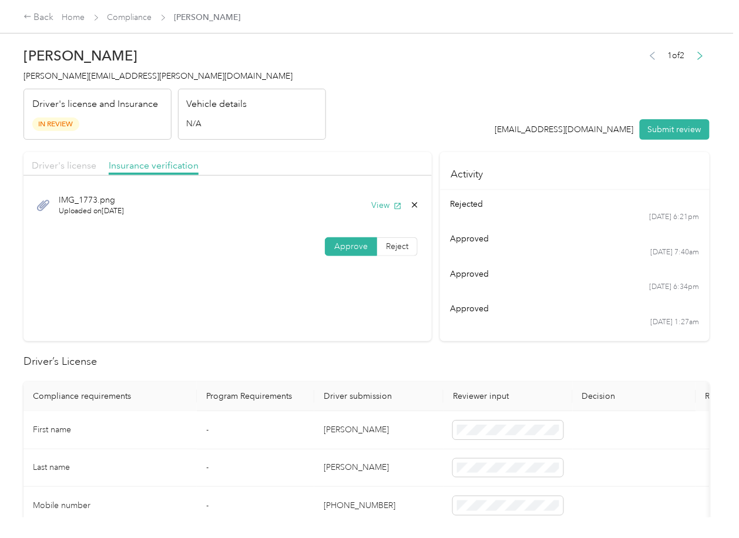
click at [61, 162] on span "Driver's license" at bounding box center [64, 165] width 65 height 11
click at [683, 119] on div "[EMAIL_ADDRESS][DOMAIN_NAME] Submit review" at bounding box center [602, 129] width 215 height 21
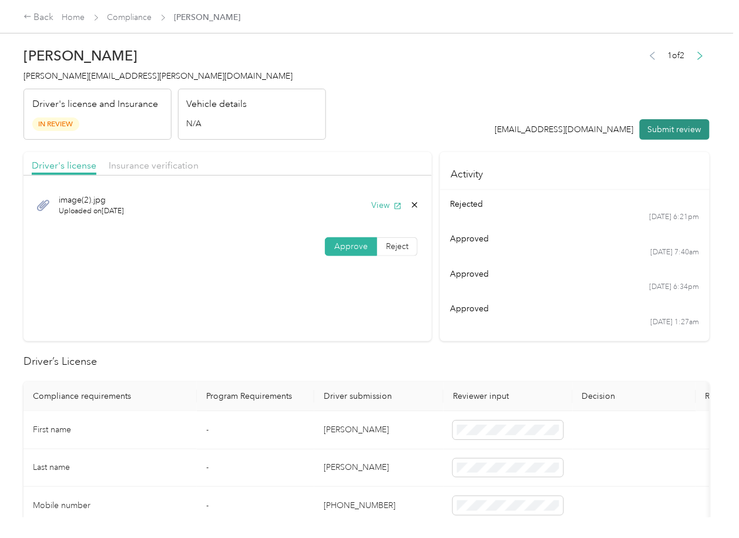
click at [670, 123] on button "Submit review" at bounding box center [675, 129] width 70 height 21
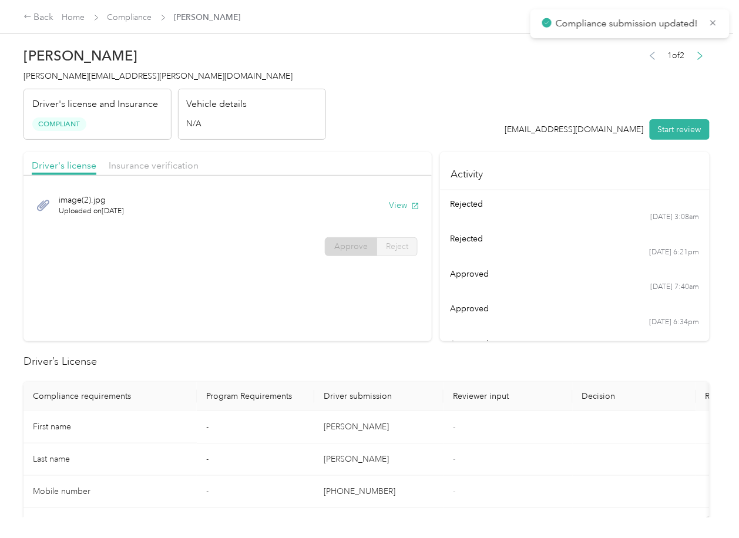
click at [352, 336] on section "Driver's license Insurance verification image(2).jpg Uploaded on [DATE] View Ap…" at bounding box center [228, 246] width 408 height 189
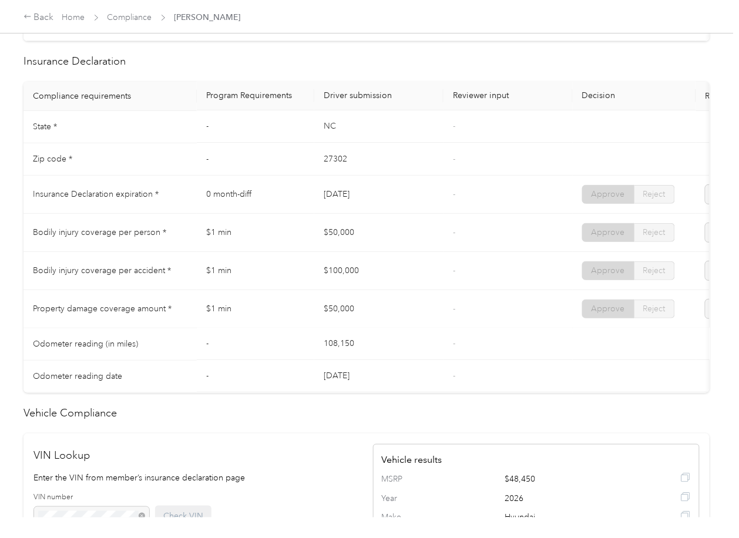
scroll to position [470, 0]
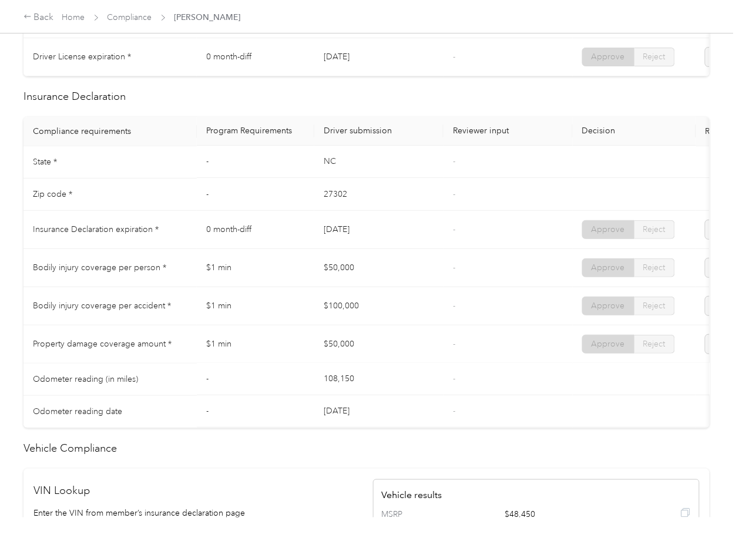
click at [495, 343] on td "-" at bounding box center [508, 345] width 129 height 38
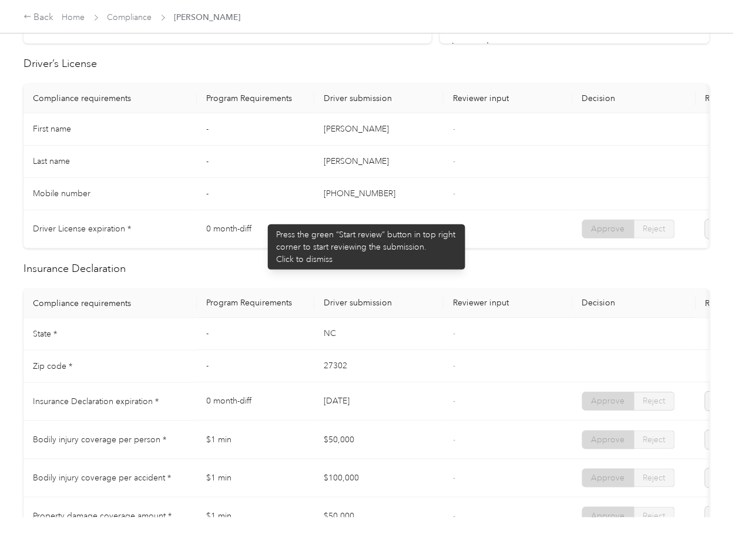
scroll to position [0, 0]
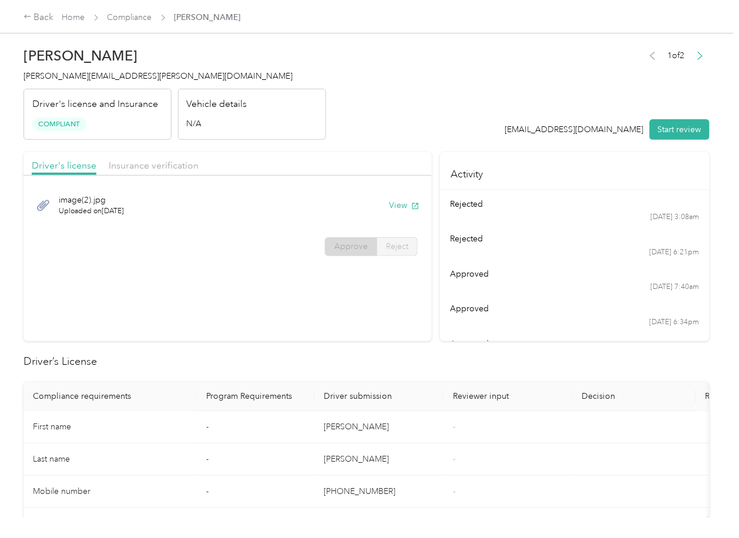
click at [106, 80] on span "[PERSON_NAME][EMAIL_ADDRESS][PERSON_NAME][DOMAIN_NAME]" at bounding box center [158, 76] width 269 height 10
click at [416, 336] on section "Driver's license Insurance verification image(2).jpg Uploaded on [DATE] View Ap…" at bounding box center [228, 246] width 408 height 189
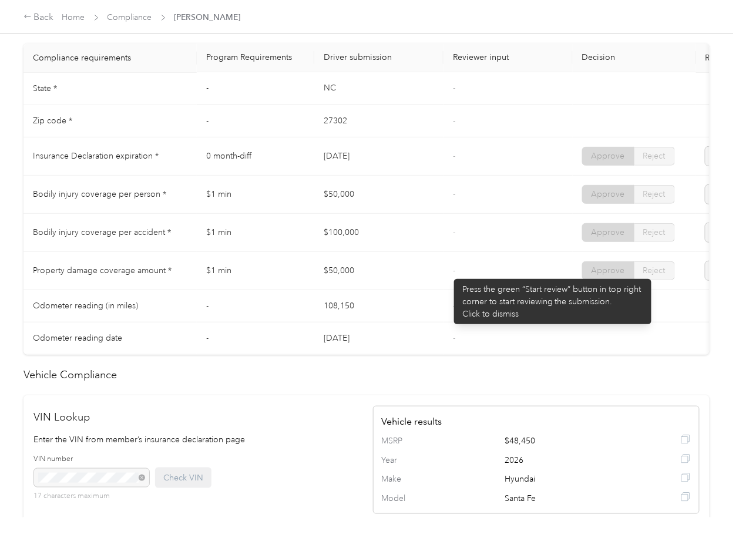
scroll to position [501, 0]
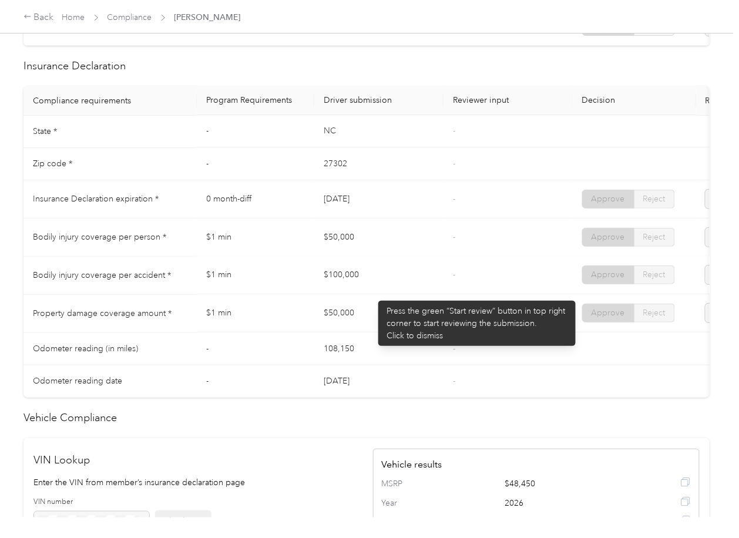
click at [374, 295] on td "$100,000" at bounding box center [378, 276] width 129 height 38
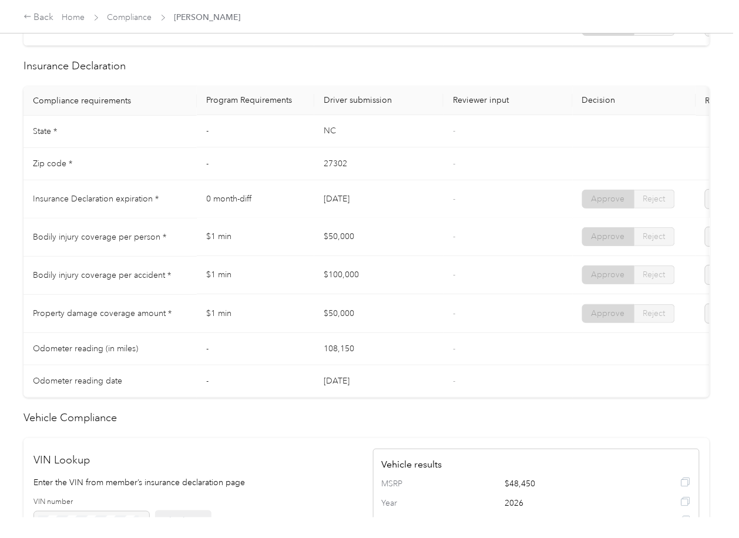
click at [416, 230] on td "$50,000" at bounding box center [378, 238] width 129 height 38
click at [132, 16] on link "Compliance" at bounding box center [130, 17] width 45 height 10
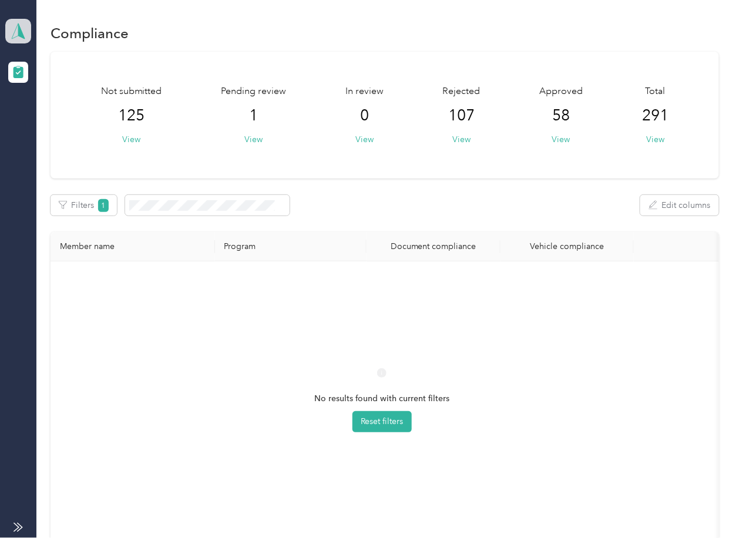
click at [24, 29] on icon at bounding box center [18, 31] width 18 height 16
click at [42, 125] on div "Log out" at bounding box center [37, 123] width 45 height 12
